Goal: Task Accomplishment & Management: Manage account settings

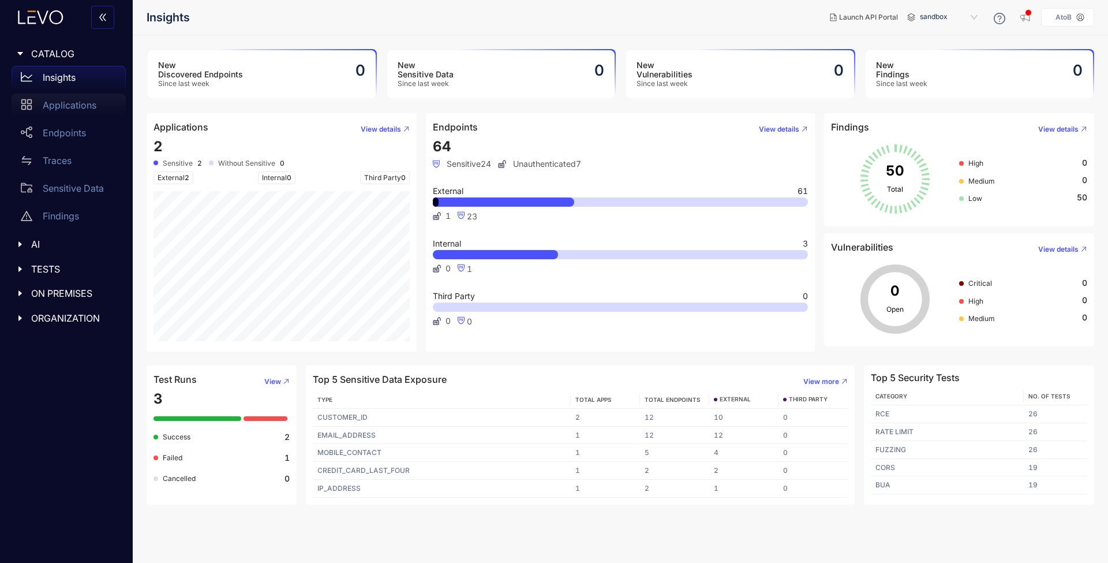
click at [68, 107] on p "Applications" at bounding box center [70, 105] width 54 height 10
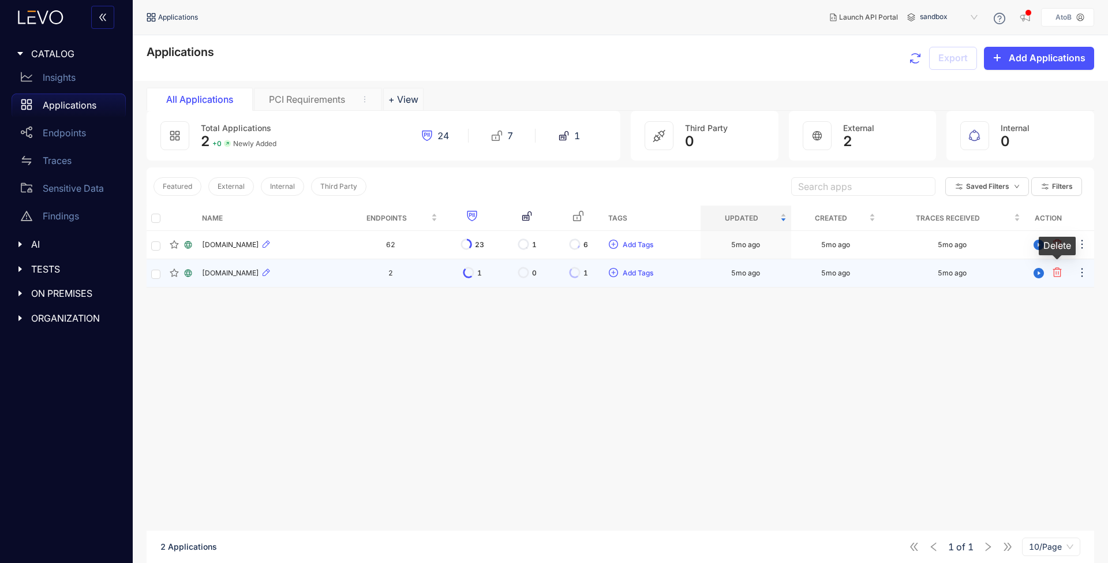
click at [1056, 276] on icon "button" at bounding box center [1057, 271] width 9 height 9
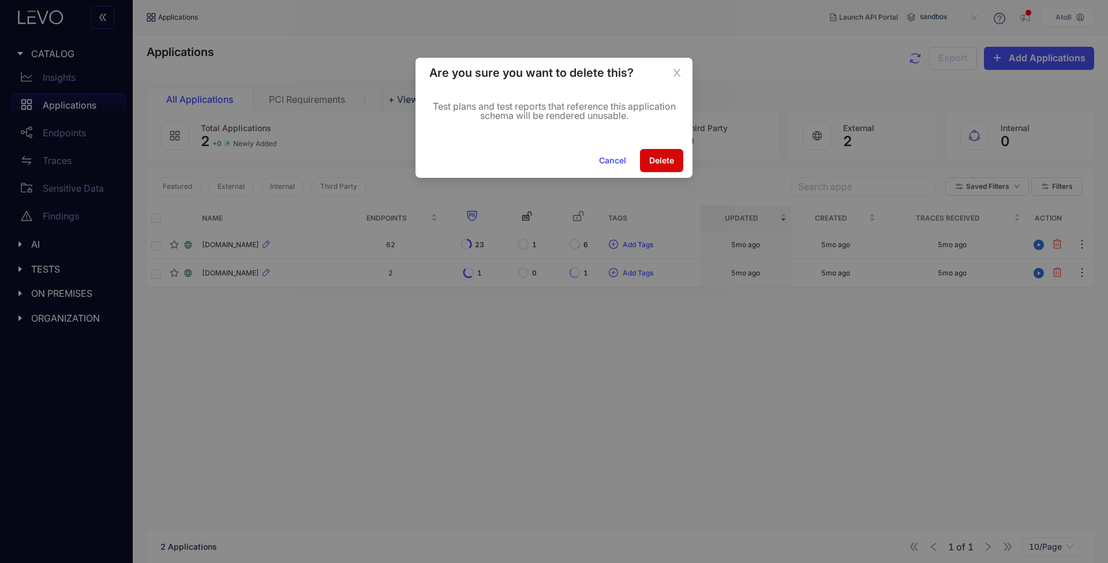
click at [667, 164] on span "Delete" at bounding box center [661, 160] width 25 height 9
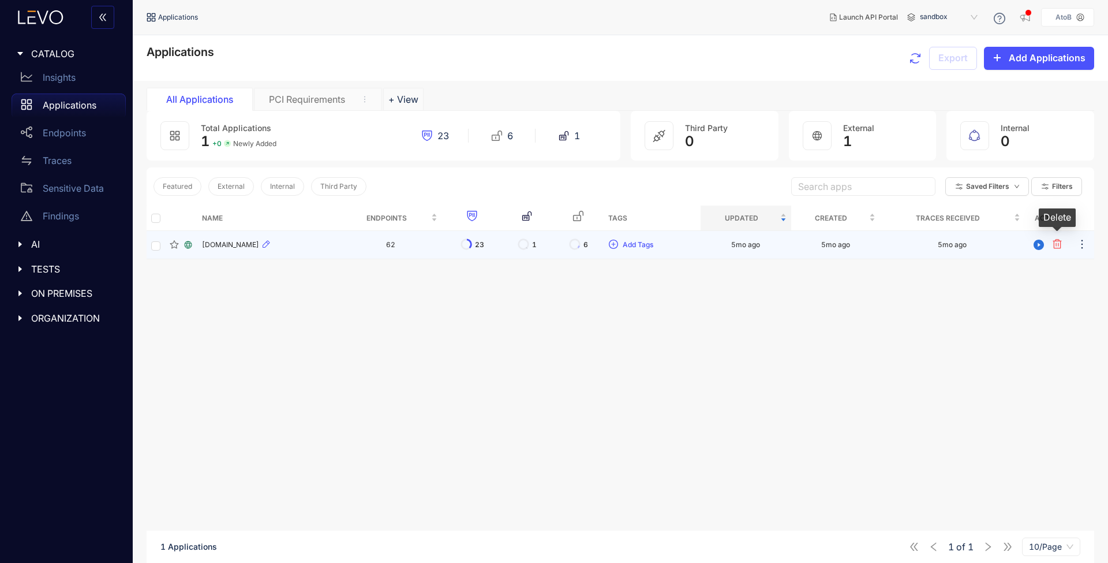
click at [1059, 246] on icon "button" at bounding box center [1057, 244] width 9 height 10
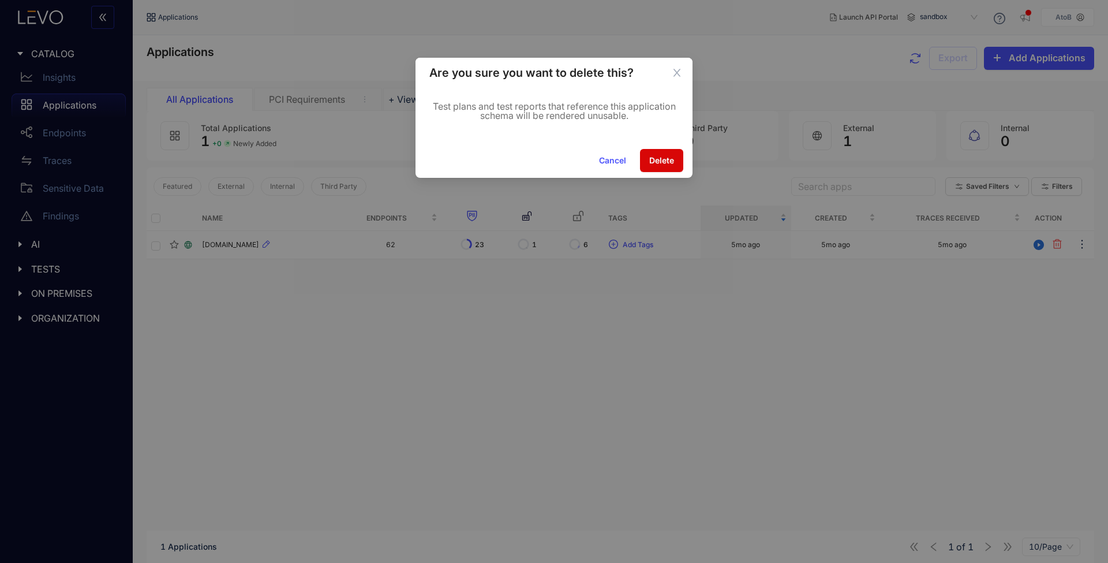
click at [646, 166] on button "Delete" at bounding box center [661, 160] width 43 height 23
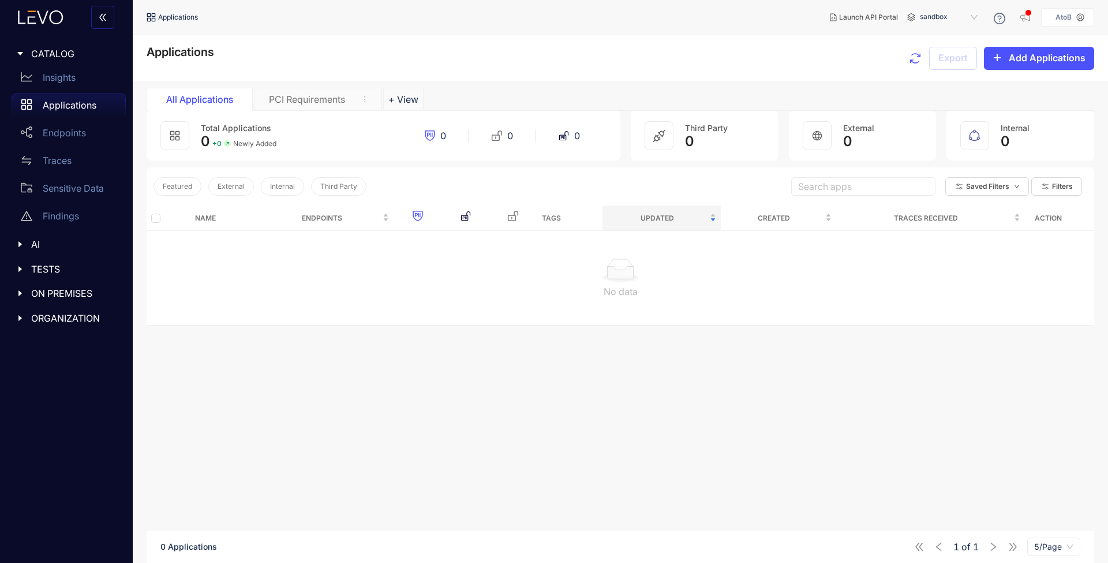
click at [49, 244] on span "AI" at bounding box center [73, 244] width 85 height 10
click at [25, 242] on div at bounding box center [23, 244] width 15 height 10
click at [35, 264] on span "TESTS" at bounding box center [73, 269] width 85 height 10
click at [43, 266] on span "TESTS" at bounding box center [73, 269] width 85 height 10
click at [50, 293] on span "ON PREMISES" at bounding box center [73, 293] width 85 height 10
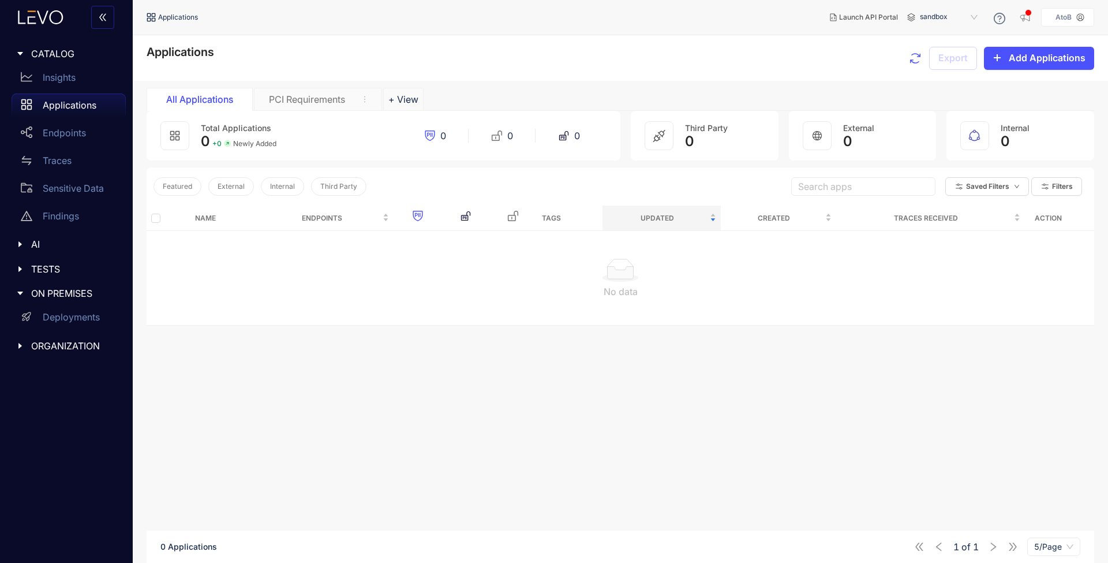
click at [53, 294] on span "ON PREMISES" at bounding box center [73, 293] width 85 height 10
click at [51, 316] on span "ORGANIZATION" at bounding box center [73, 318] width 85 height 10
click at [69, 377] on div "IAM" at bounding box center [69, 369] width 114 height 23
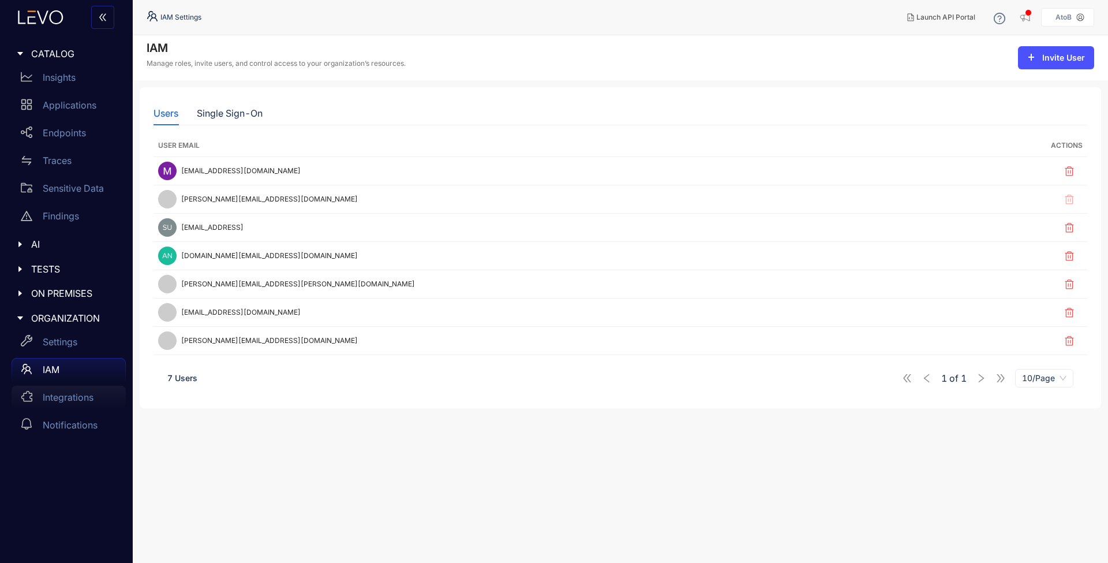
click at [61, 394] on p "Integrations" at bounding box center [68, 397] width 51 height 10
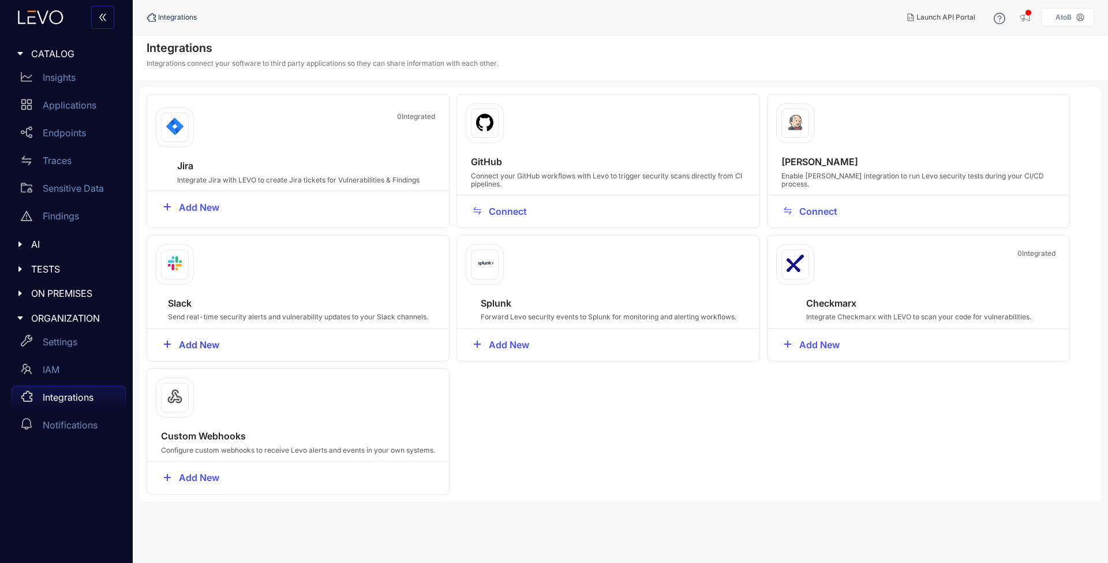
click at [207, 343] on span "Add New" at bounding box center [199, 344] width 40 height 10
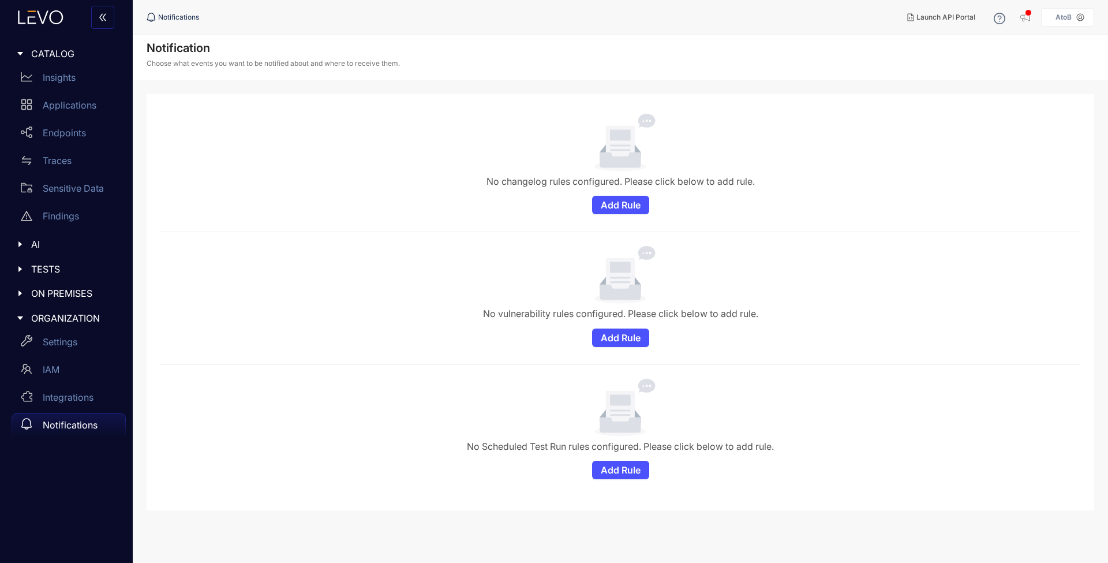
click at [760, 319] on div "No vulnerability rules configured. Please click below to add rule. Add Rule" at bounding box center [620, 296] width 911 height 100
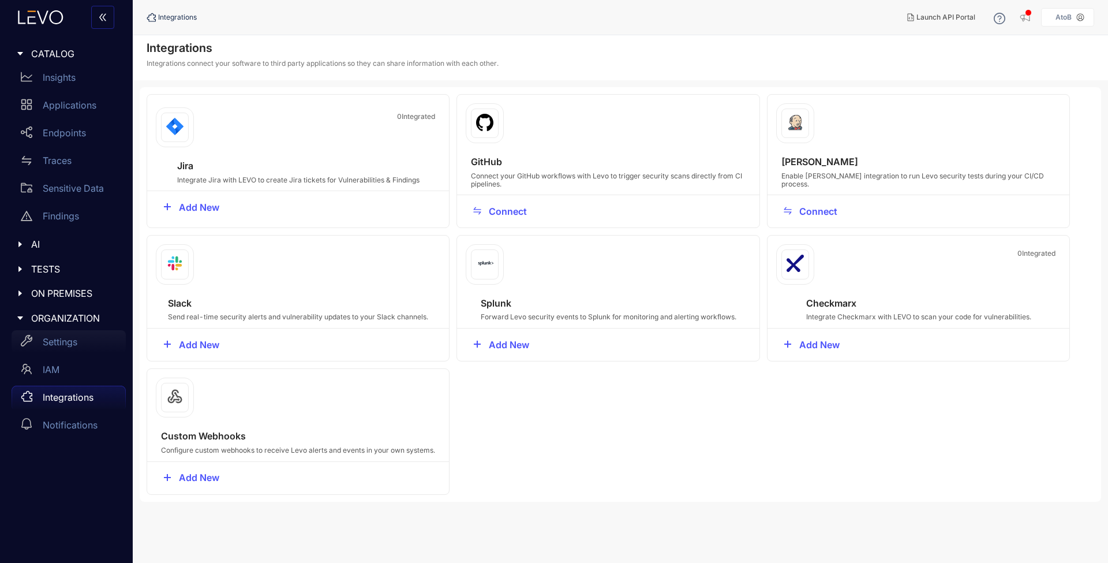
click at [58, 334] on div "Settings" at bounding box center [69, 341] width 114 height 23
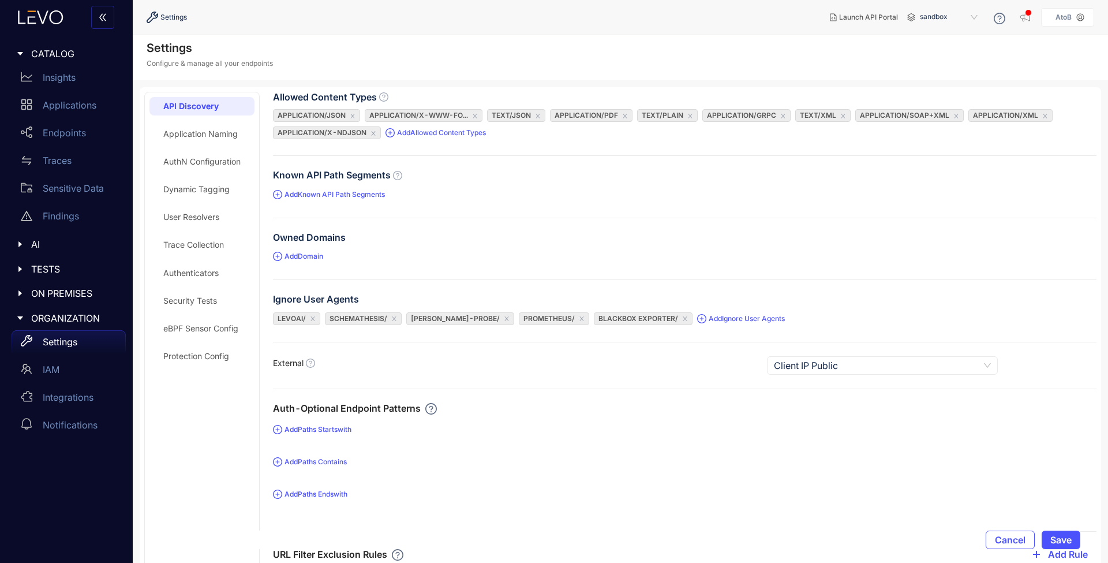
click at [198, 131] on div "Application Naming" at bounding box center [200, 133] width 74 height 9
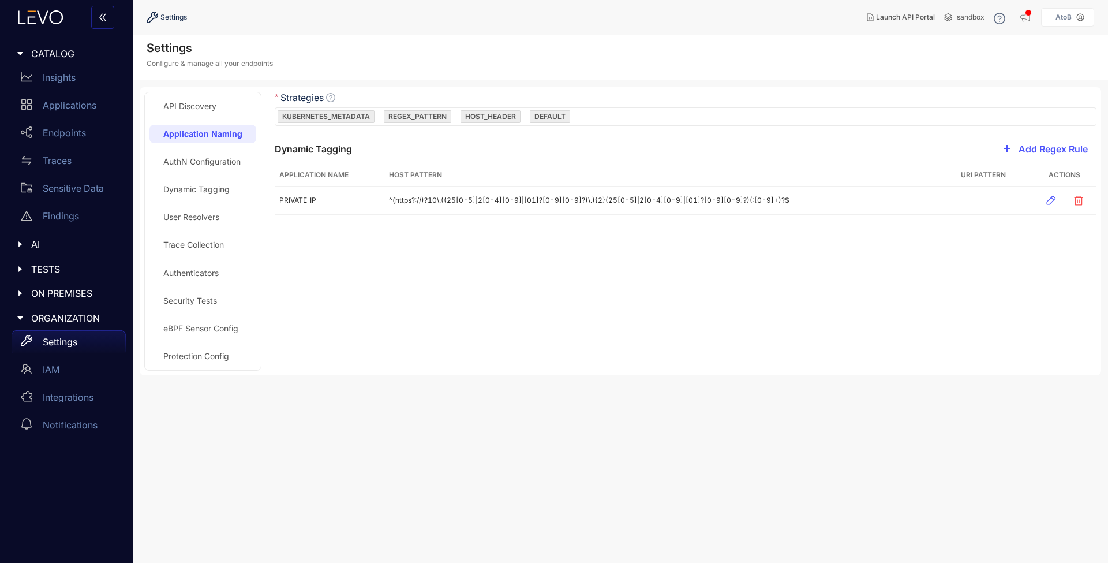
click at [193, 163] on div "AuthN Configuration" at bounding box center [201, 161] width 77 height 9
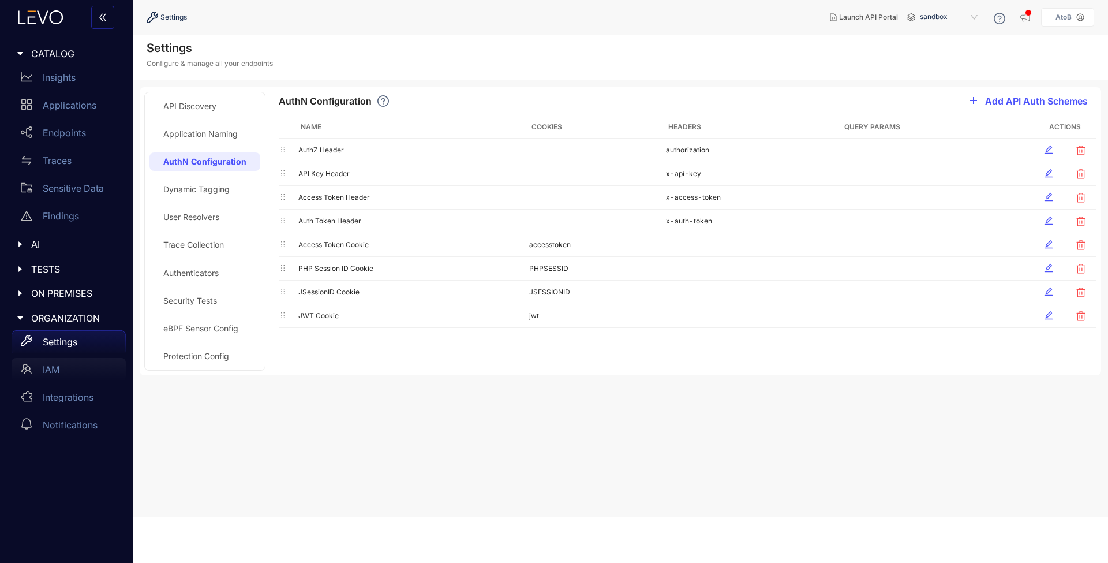
click at [51, 371] on p "IAM" at bounding box center [51, 369] width 17 height 10
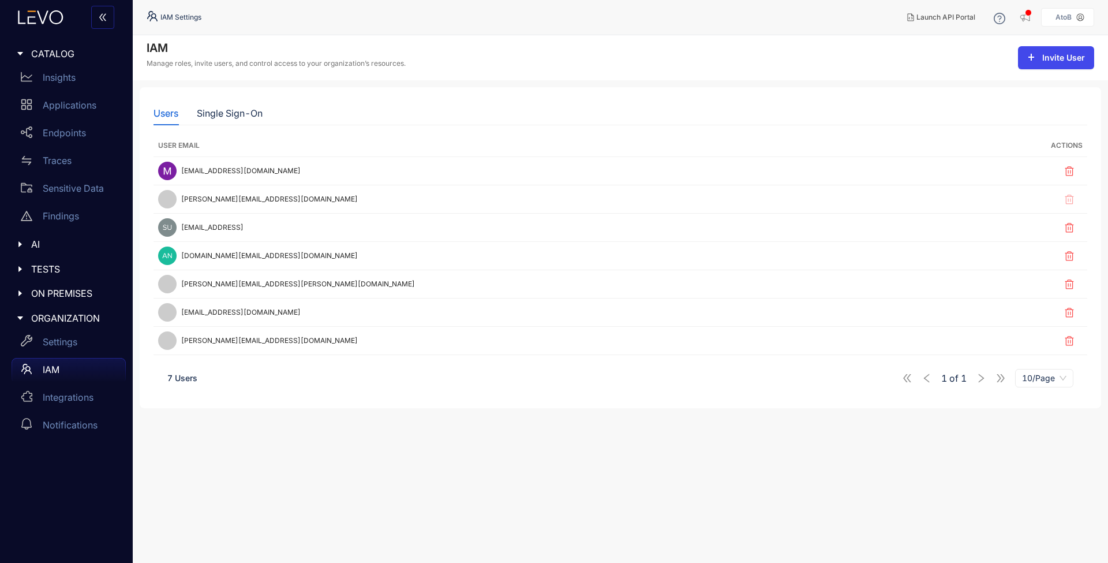
click at [1042, 59] on button "Invite User" at bounding box center [1056, 57] width 76 height 23
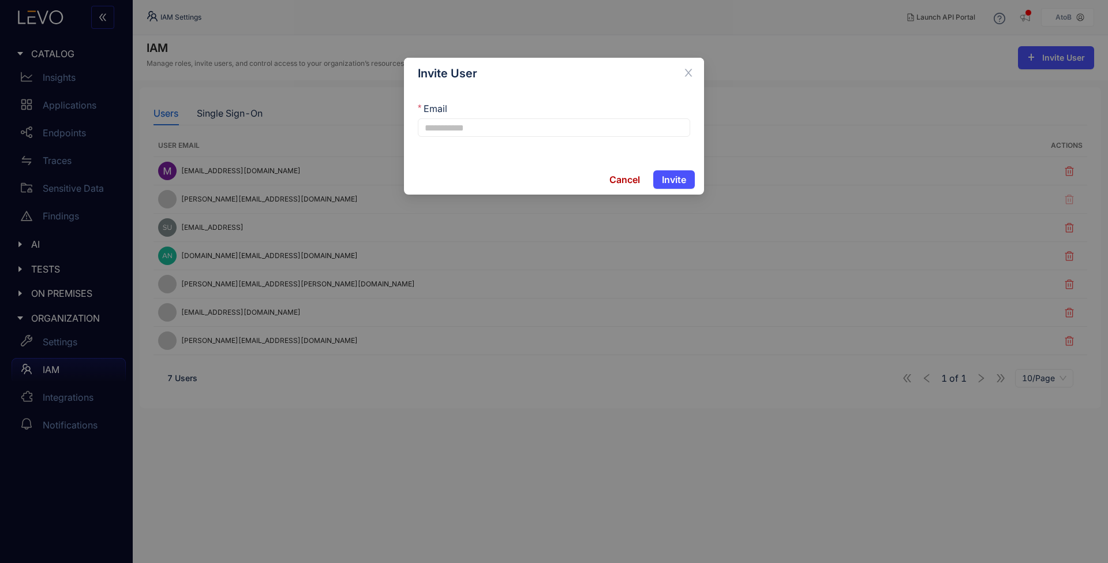
click at [469, 137] on div "Email" at bounding box center [554, 127] width 300 height 76
click at [481, 124] on input "Email" at bounding box center [554, 127] width 272 height 18
paste input "**********"
type input "**********"
click at [680, 179] on span "Invite" at bounding box center [674, 179] width 24 height 10
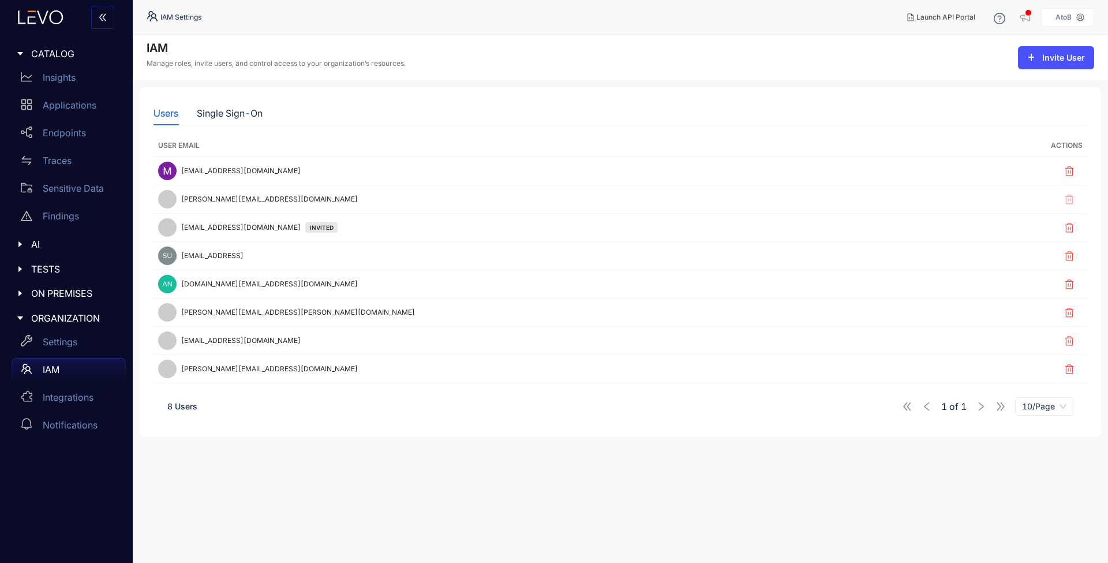
click at [450, 59] on div "IAM Manage roles, invite users, and control access to your organization’s resou…" at bounding box center [620, 57] width 975 height 45
